Goal: Transaction & Acquisition: Book appointment/travel/reservation

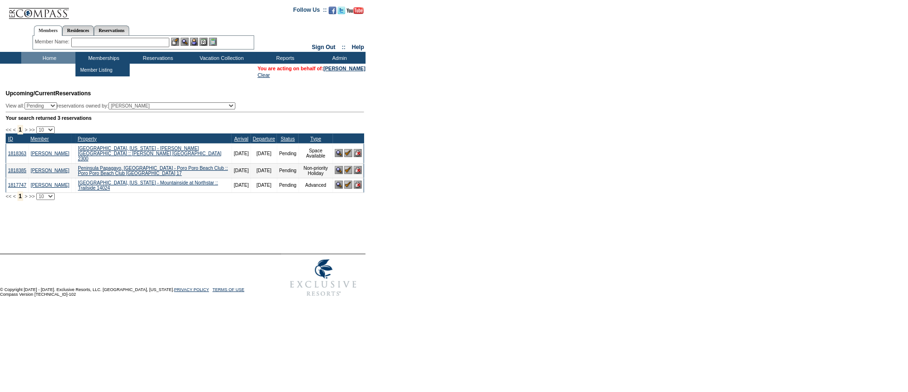
click at [101, 40] on input "text" at bounding box center [120, 42] width 98 height 9
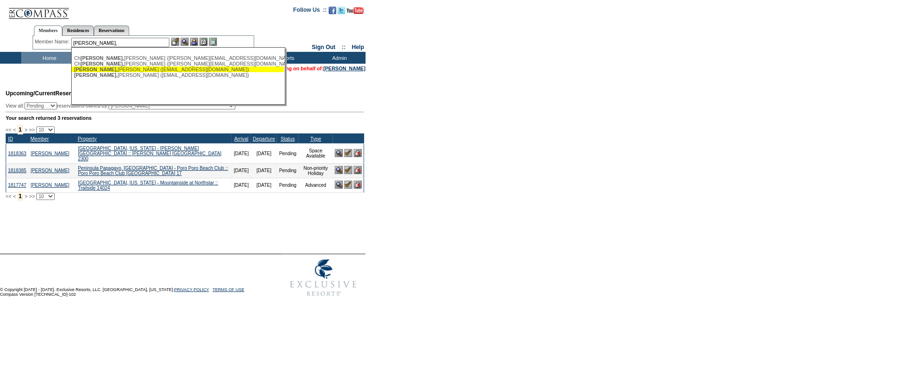
click at [116, 72] on div "Oren, Elise (eoren@pinchflatbed.com)" at bounding box center [177, 69] width 207 height 6
type input "Oren, Elise (eoren@pinchflatbed.com)"
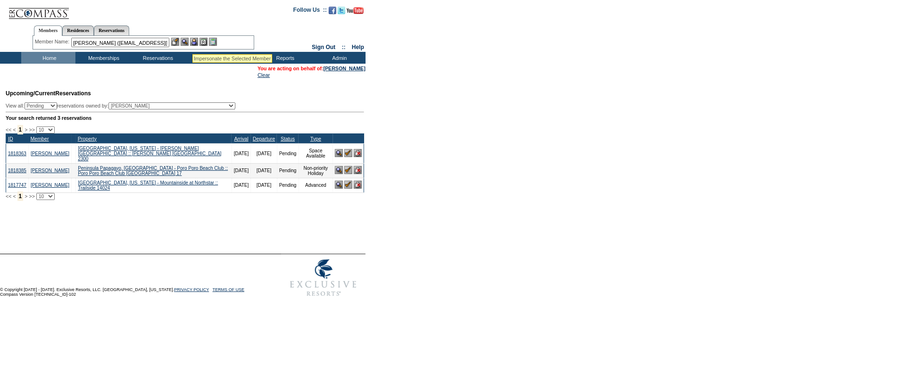
click at [196, 41] on img at bounding box center [194, 42] width 8 height 8
click at [187, 43] on img at bounding box center [185, 42] width 8 height 8
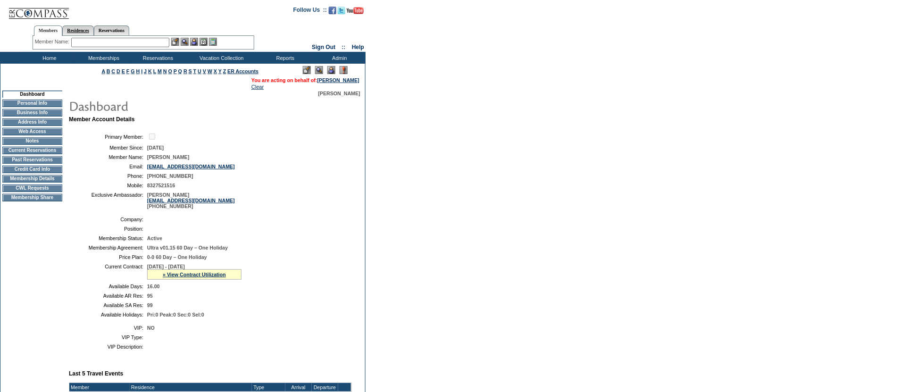
click at [86, 32] on link "Residences" at bounding box center [78, 30] width 32 height 10
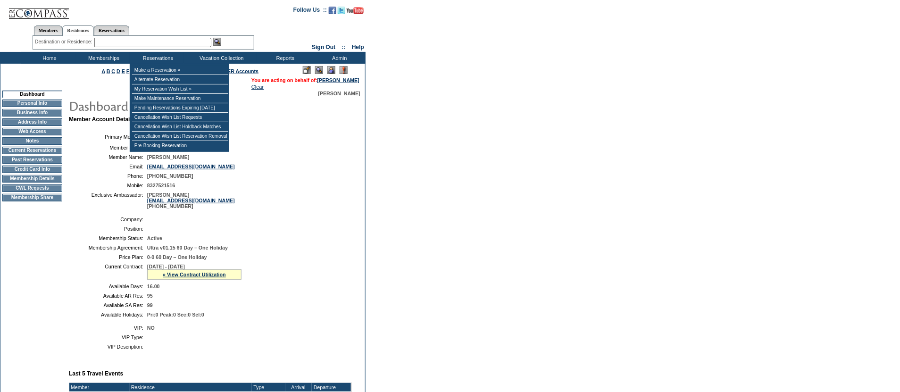
click at [166, 44] on input "text" at bounding box center [152, 42] width 117 height 9
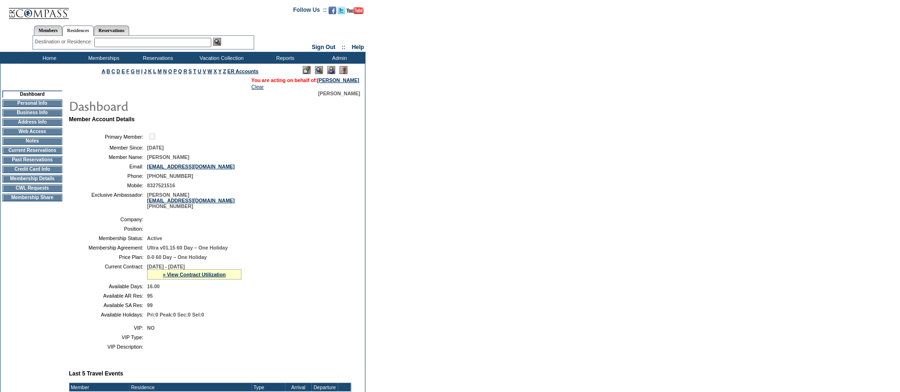
click at [178, 40] on input "text" at bounding box center [152, 42] width 117 height 9
paste input "Pauoa Beach Club"
type input "Pauoa Beach Club"
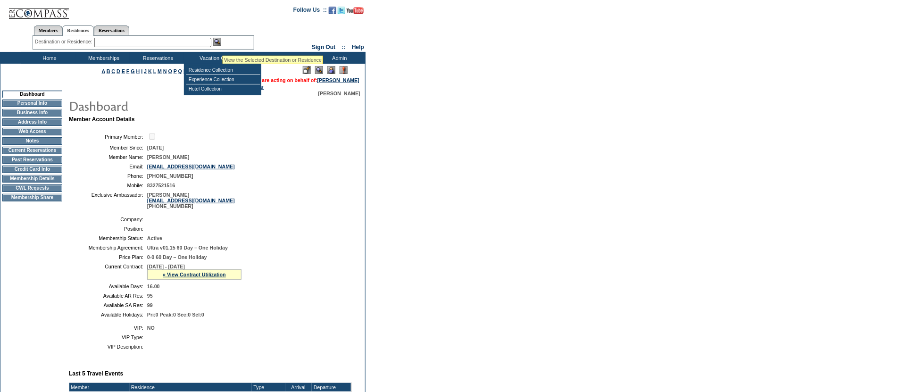
click at [221, 44] on img at bounding box center [217, 42] width 8 height 8
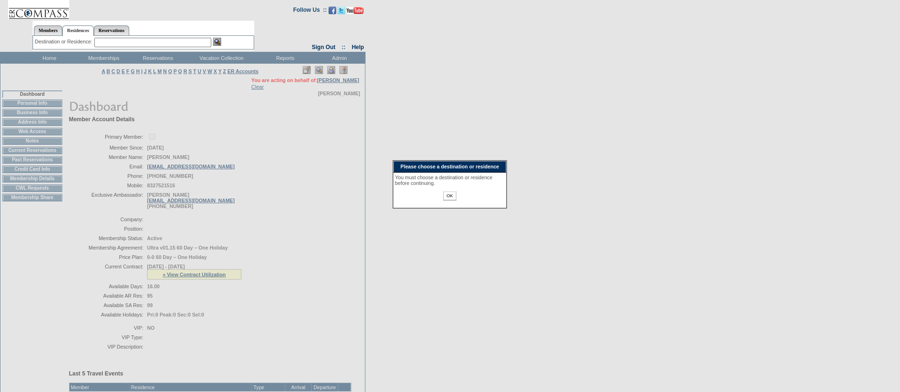
click at [446, 200] on input "OK" at bounding box center [449, 195] width 13 height 9
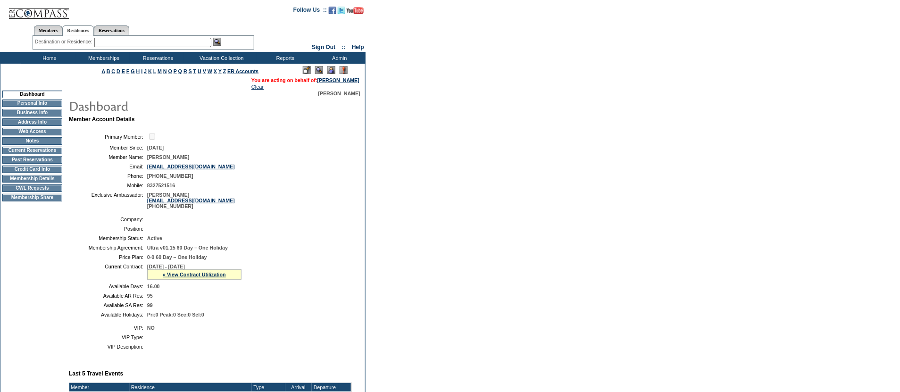
click at [221, 44] on img at bounding box center [217, 42] width 8 height 8
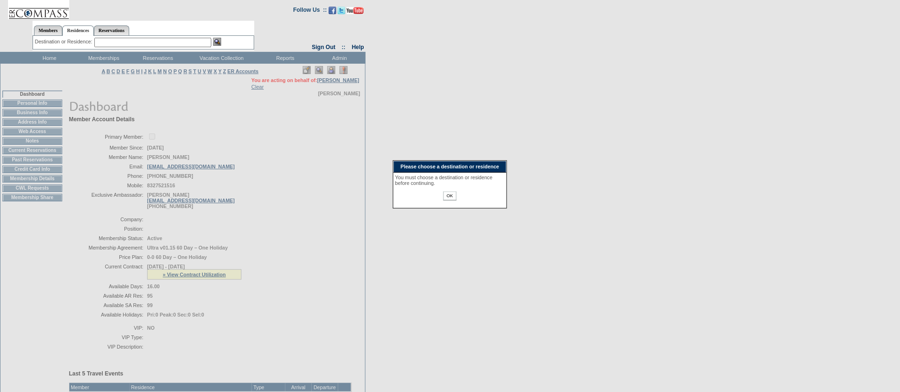
click at [447, 200] on input "OK" at bounding box center [449, 195] width 13 height 9
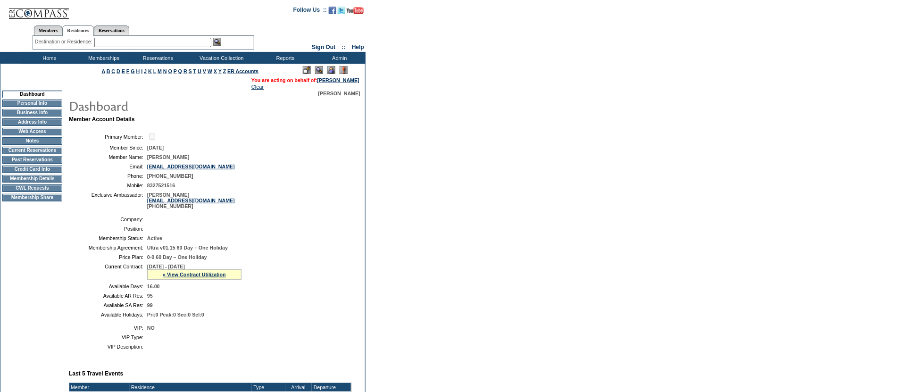
click at [132, 49] on div "Members Residences Reservations Member Name: Destination or Residence:" at bounding box center [144, 36] width 222 height 30
click at [133, 46] on input "text" at bounding box center [152, 42] width 117 height 9
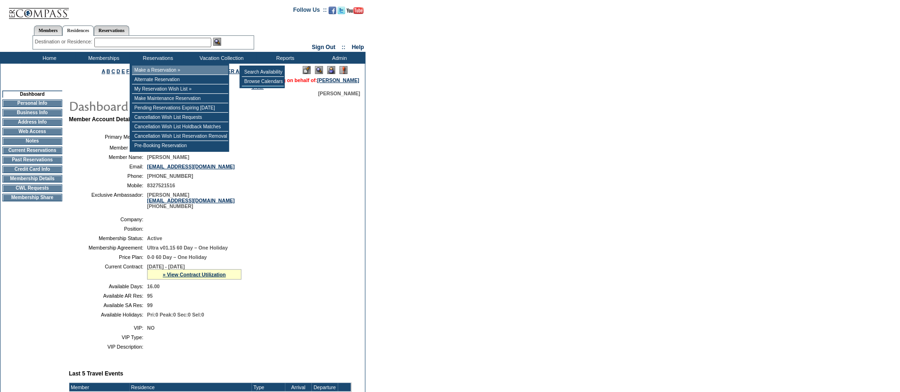
click at [174, 69] on td "Make a Reservation »" at bounding box center [180, 70] width 96 height 9
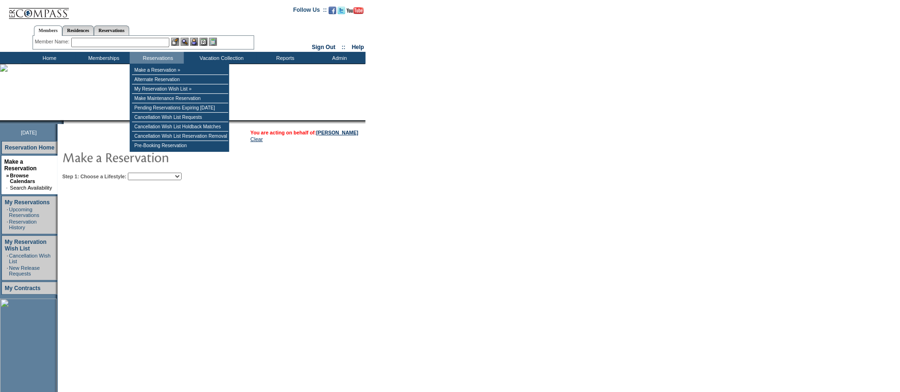
click at [164, 169] on td "Step 1: Choose a Lifestyle: Beach Leisure Metropolitan Mountain OIAL for Advent…" at bounding box center [240, 174] width 361 height 11
click at [172, 174] on select "Beach Leisure Metropolitan Mountain OIAL for Adventure OIAL for Couples OIAL fo…" at bounding box center [155, 177] width 54 height 8
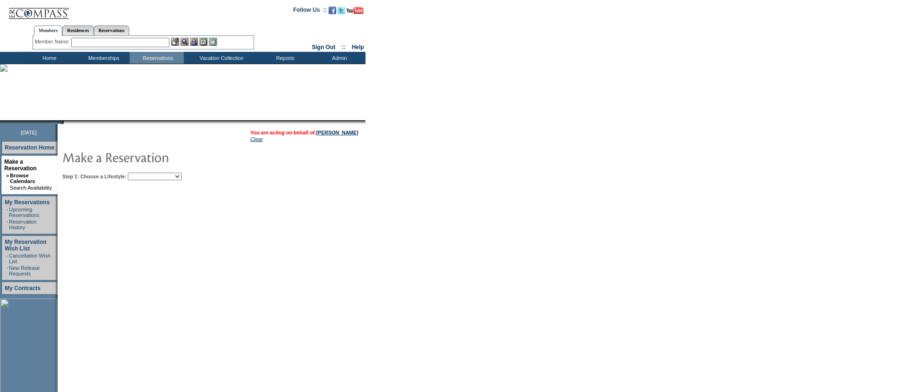
select select "Beach"
click at [144, 173] on select "Beach Leisure Metropolitan Mountain OIAL for Adventure OIAL for Couples OIAL fo…" at bounding box center [155, 177] width 54 height 8
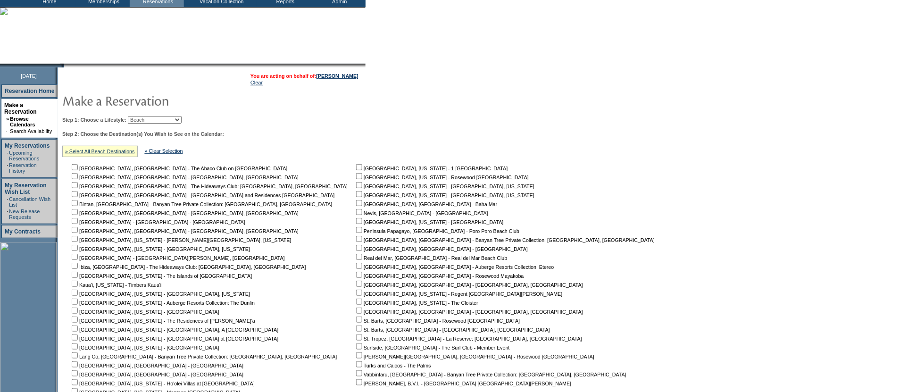
scroll to position [157, 0]
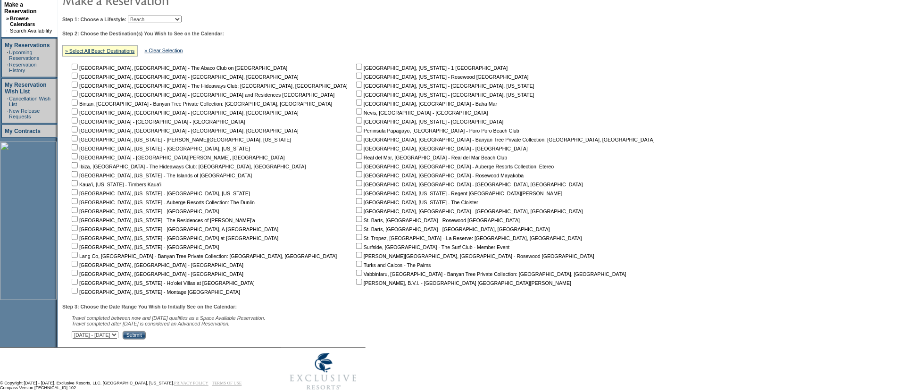
click at [78, 209] on input "checkbox" at bounding box center [75, 210] width 6 height 6
checkbox input "true"
click at [146, 337] on input "Submit" at bounding box center [134, 335] width 23 height 8
